Goal: Task Accomplishment & Management: Manage account settings

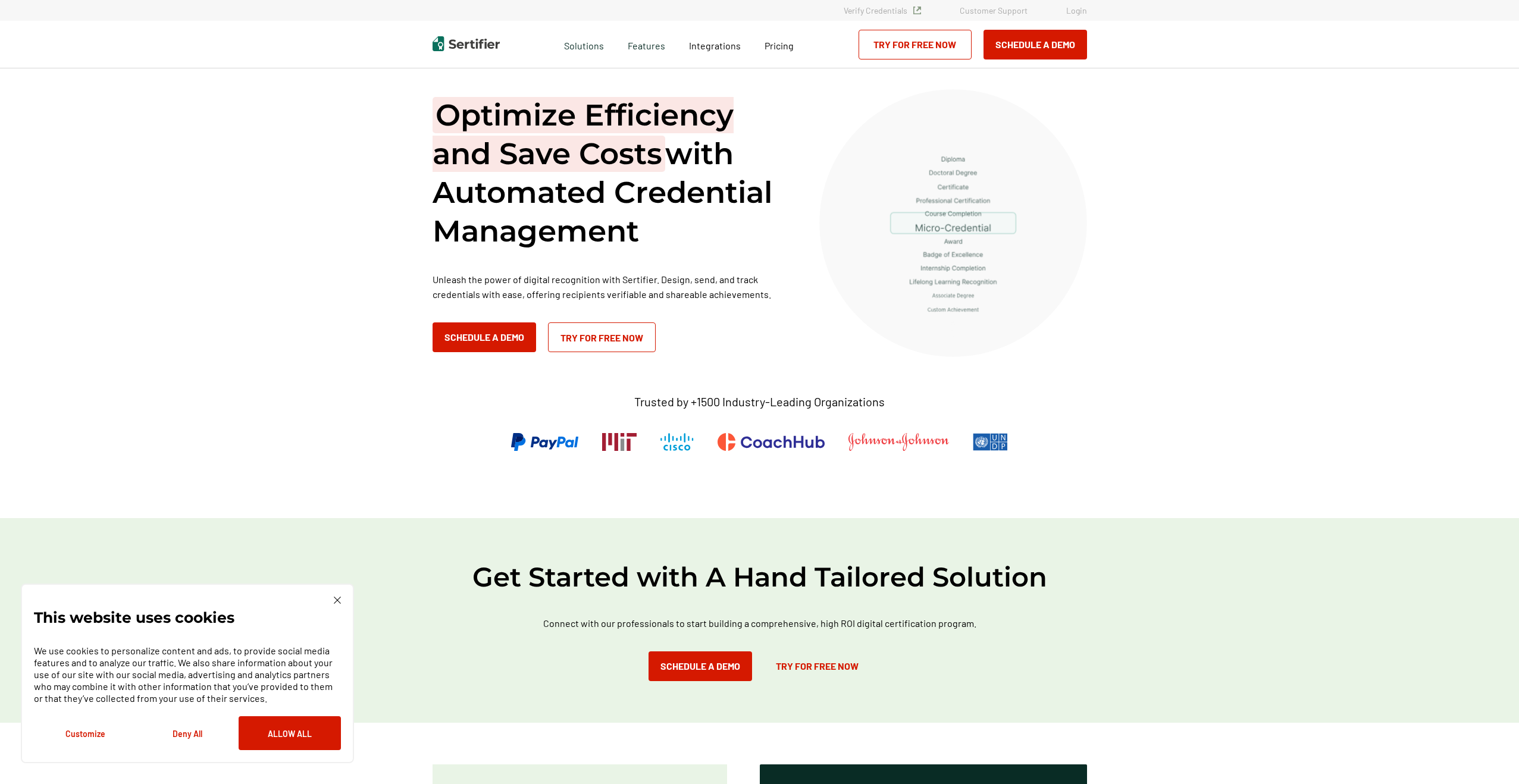
click at [1072, 9] on link "Login" at bounding box center [1077, 10] width 21 height 10
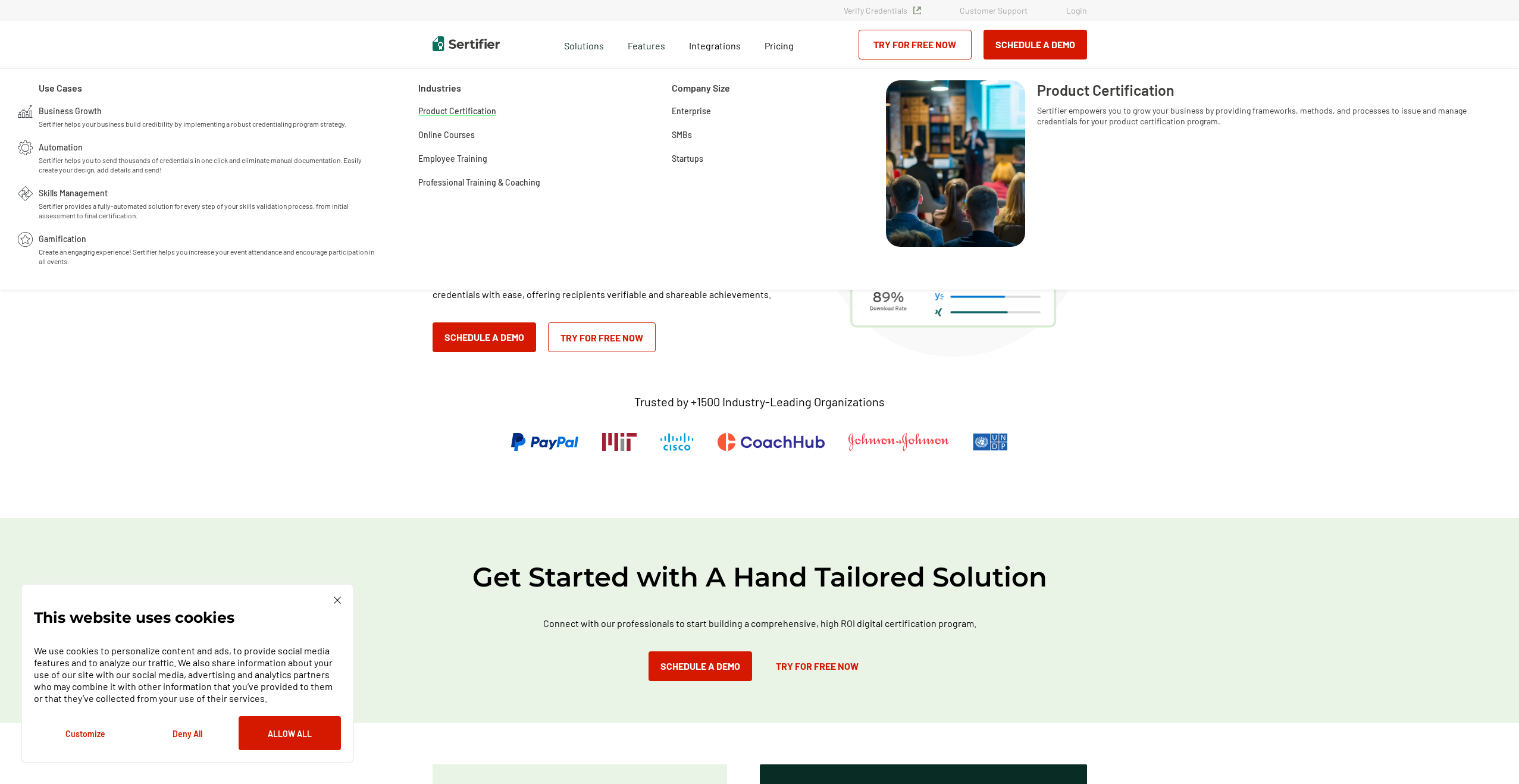
click at [478, 111] on span "Product Certification" at bounding box center [457, 110] width 78 height 12
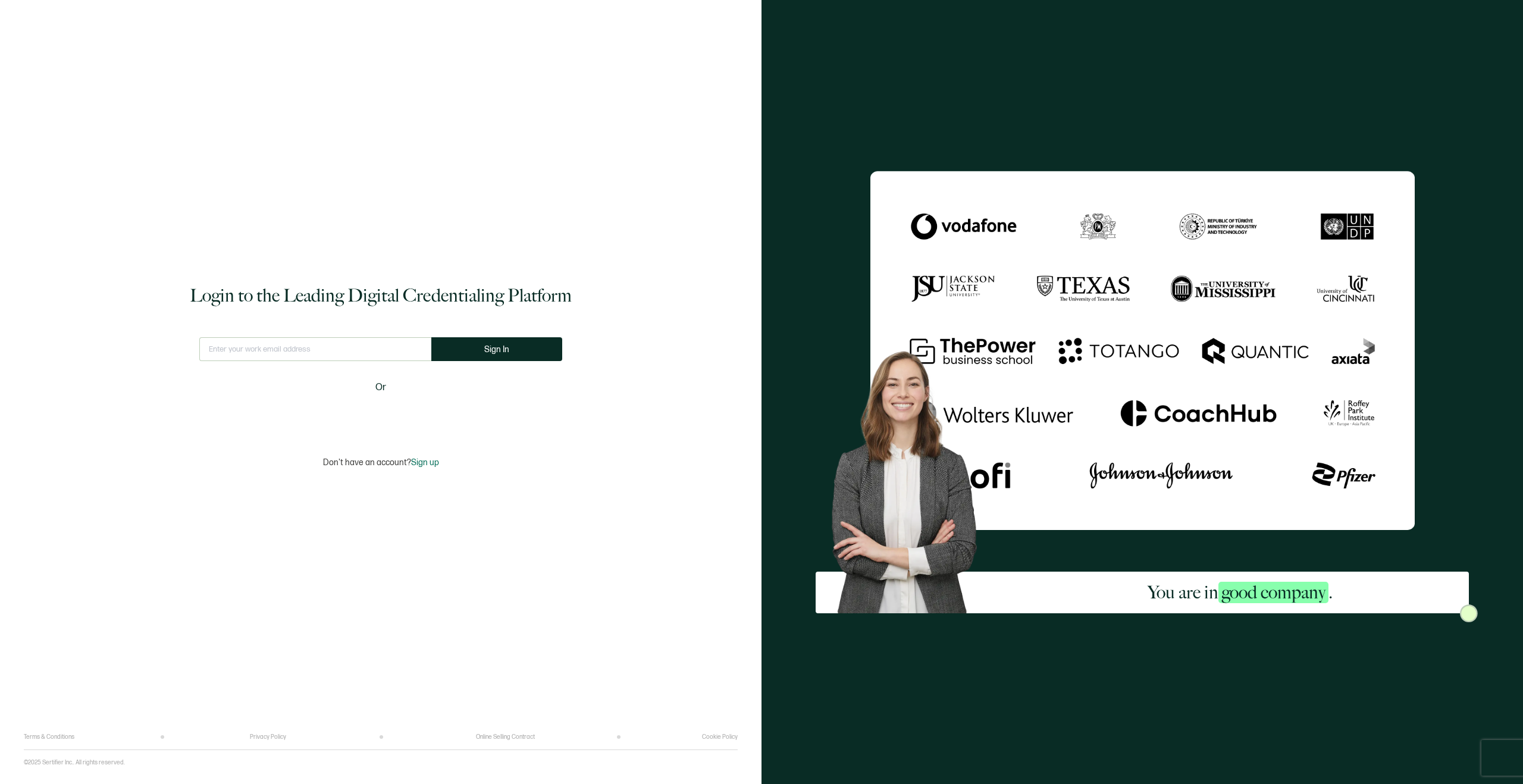
click at [332, 348] on input "text" at bounding box center [315, 349] width 232 height 24
click at [298, 349] on input "text" at bounding box center [315, 349] width 232 height 24
click at [300, 347] on input "text" at bounding box center [315, 349] width 232 height 24
click at [300, 347] on input "text" at bounding box center [315, 349] width 232 height 24
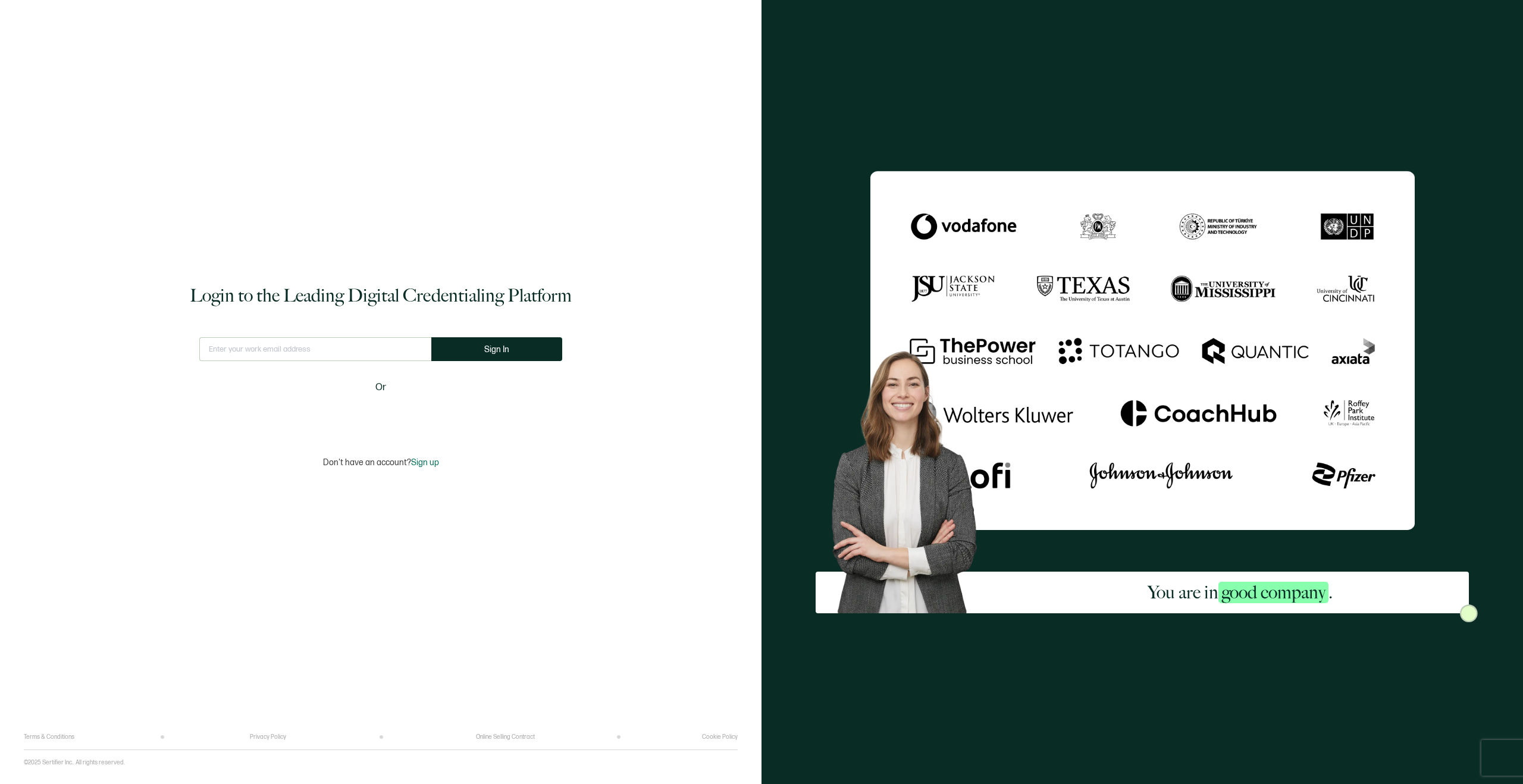
drag, startPoint x: 263, startPoint y: 350, endPoint x: 334, endPoint y: 343, distance: 71.3
click at [263, 350] on input "text" at bounding box center [315, 349] width 232 height 24
click at [474, 351] on button "Sign In" at bounding box center [502, 349] width 131 height 24
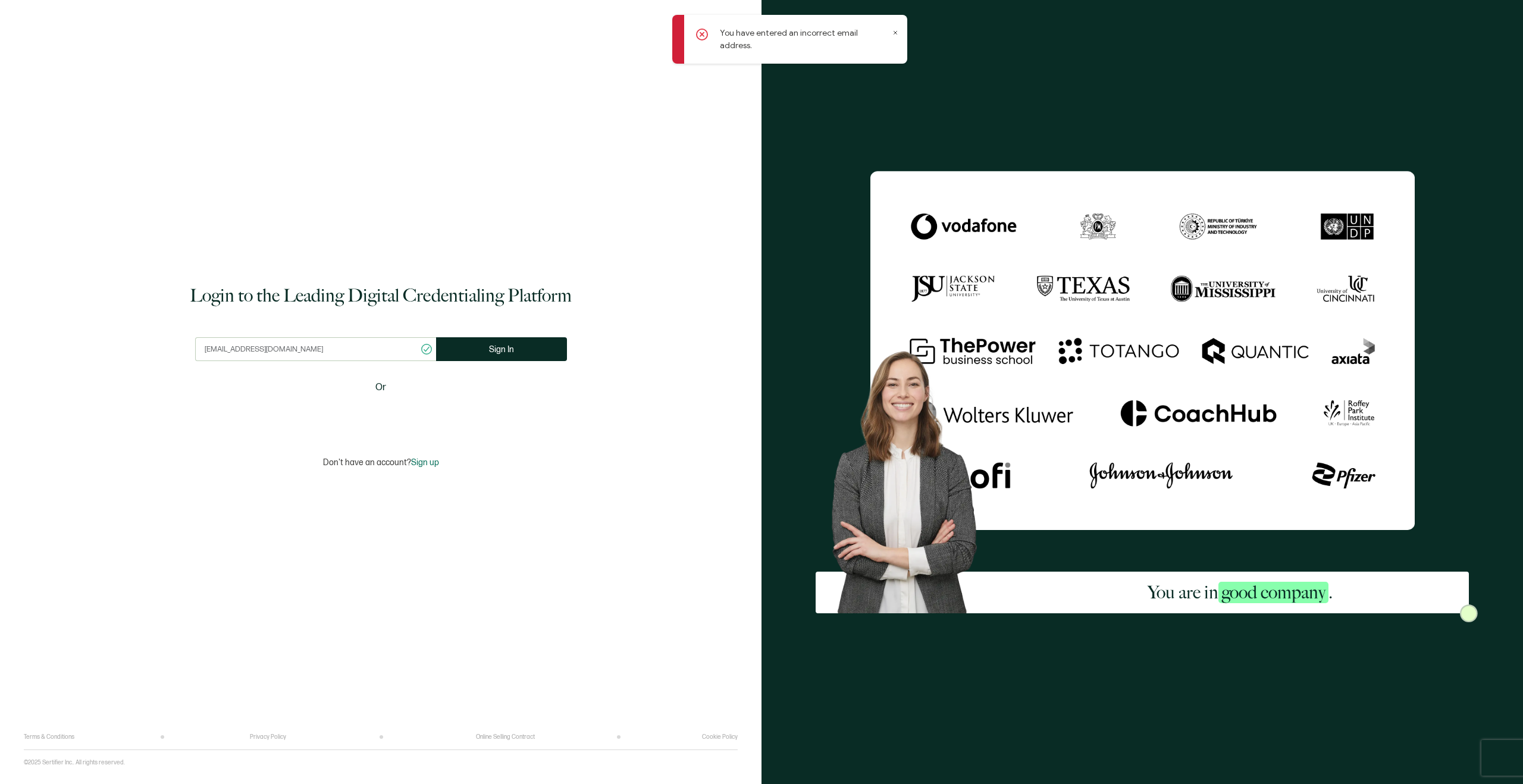
click at [233, 351] on input "annaablock@gmail.com" at bounding box center [315, 349] width 241 height 24
drag, startPoint x: 249, startPoint y: 349, endPoint x: 201, endPoint y: 351, distance: 48.0
click at [201, 351] on input "annaablock@gmail.com" at bounding box center [315, 349] width 241 height 24
type input "aafanasy@gmail.com"
click at [511, 352] on button "Sign In" at bounding box center [502, 349] width 131 height 24
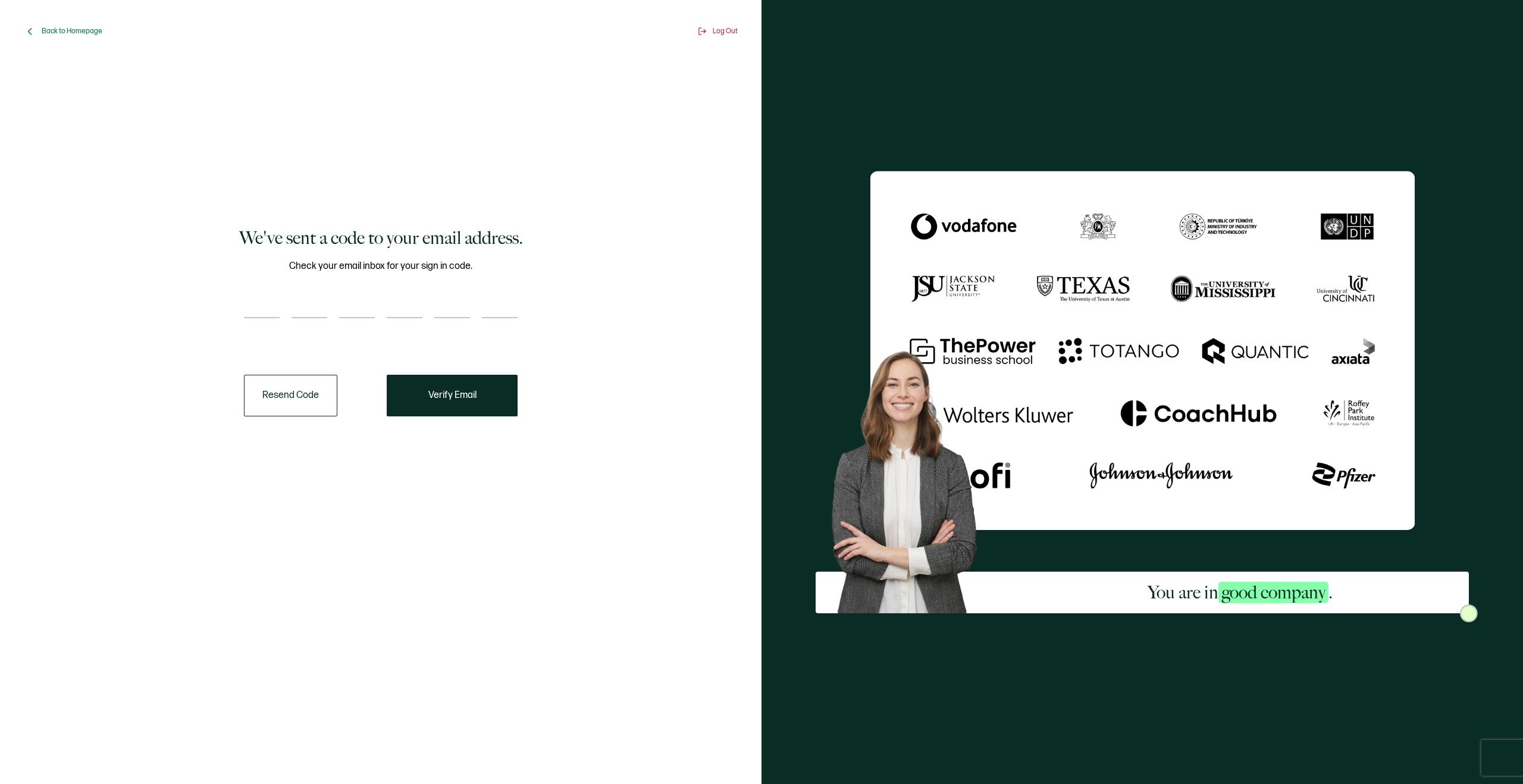
drag, startPoint x: 245, startPoint y: 308, endPoint x: 439, endPoint y: 347, distance: 197.9
click at [245, 308] on input "number" at bounding box center [262, 306] width 35 height 24
paste input "5"
type input "5"
type input "4"
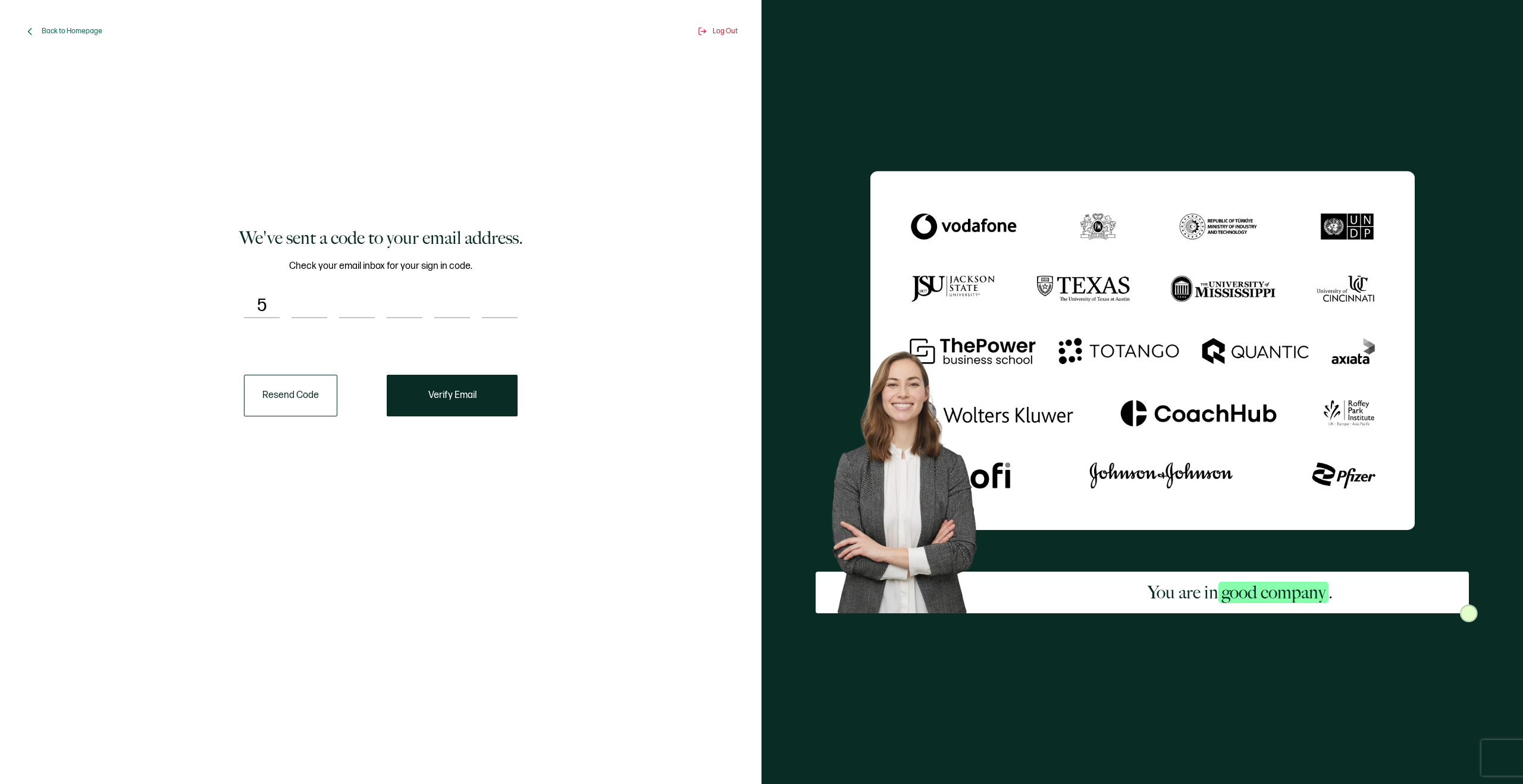
type input "7"
type input "6"
type input "8"
type input "7"
click at [469, 392] on span "Verify Email" at bounding box center [452, 396] width 48 height 10
